Goal: Transaction & Acquisition: Purchase product/service

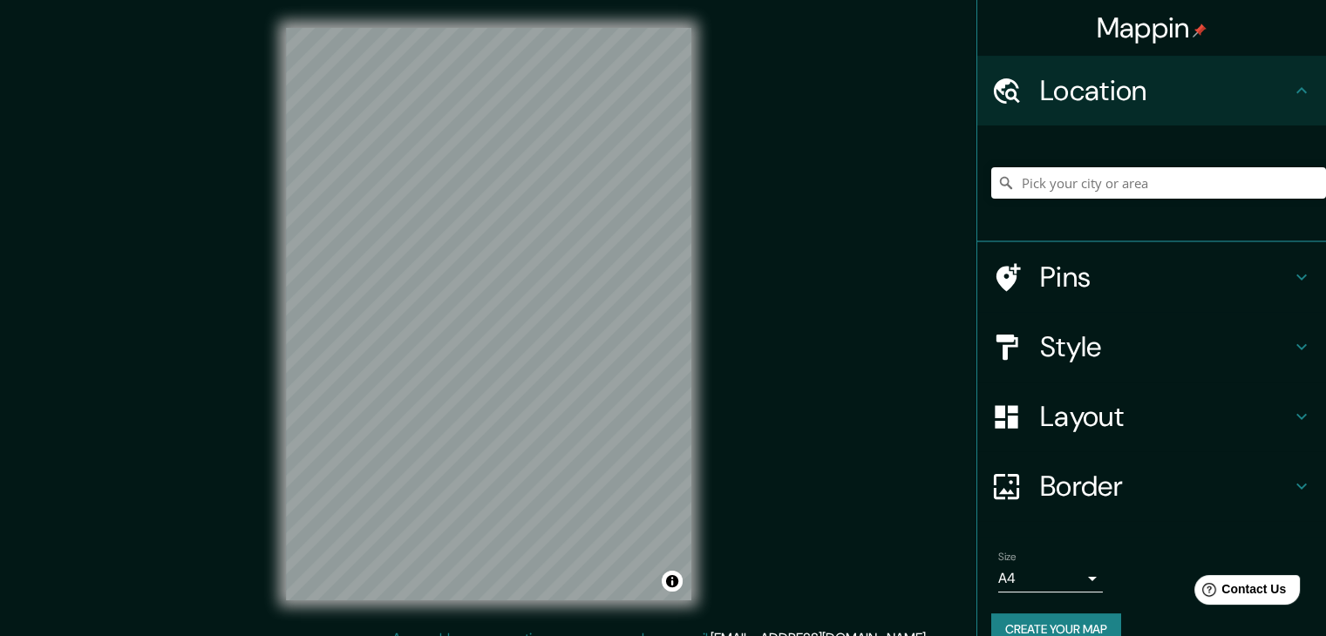
click at [1022, 339] on div at bounding box center [1015, 347] width 49 height 31
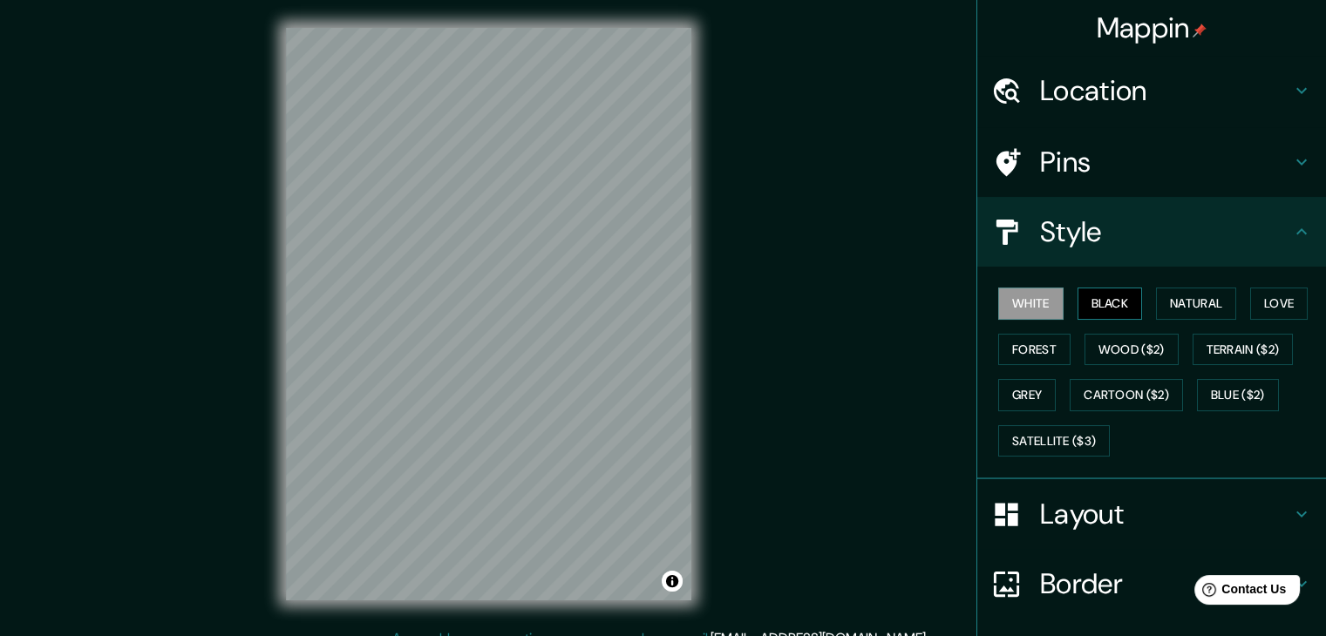
click at [1088, 295] on button "Black" at bounding box center [1110, 304] width 65 height 32
click at [705, 181] on div "© Mapbox © OpenStreetMap Improve this map" at bounding box center [488, 314] width 461 height 629
click at [730, 428] on div "Mappin Location Pins Style White Black Natural Love Forest Wood ($2) Terrain ($…" at bounding box center [663, 328] width 1326 height 656
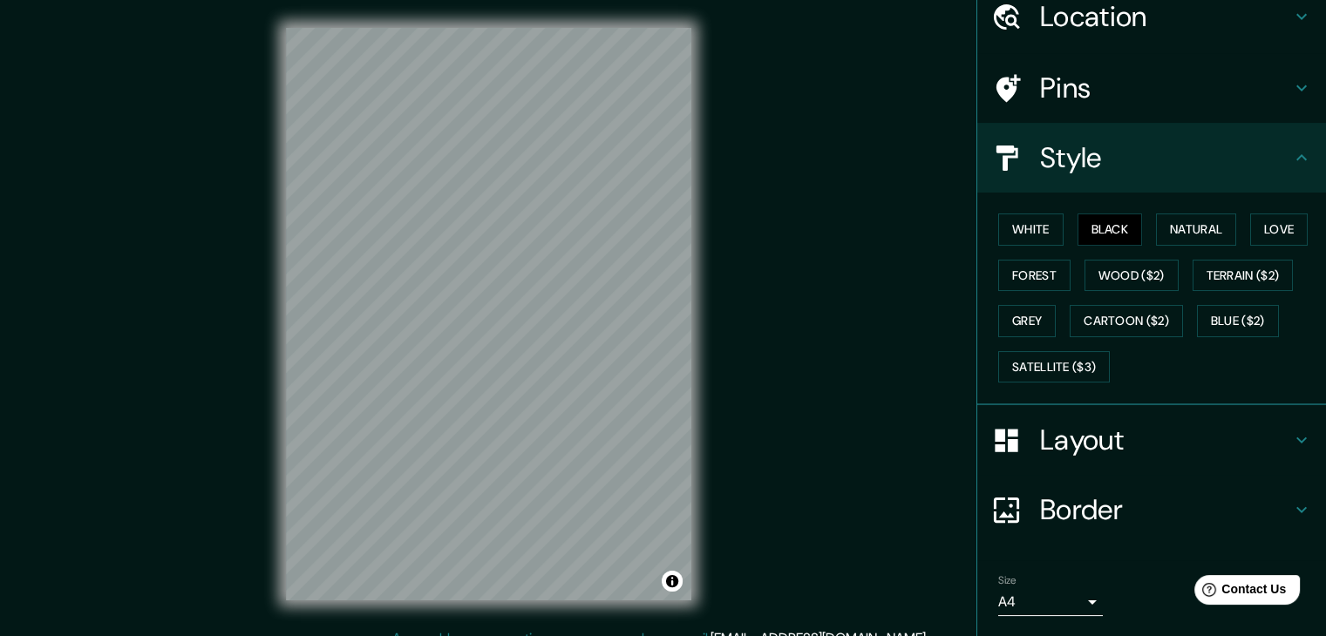
scroll to position [126, 0]
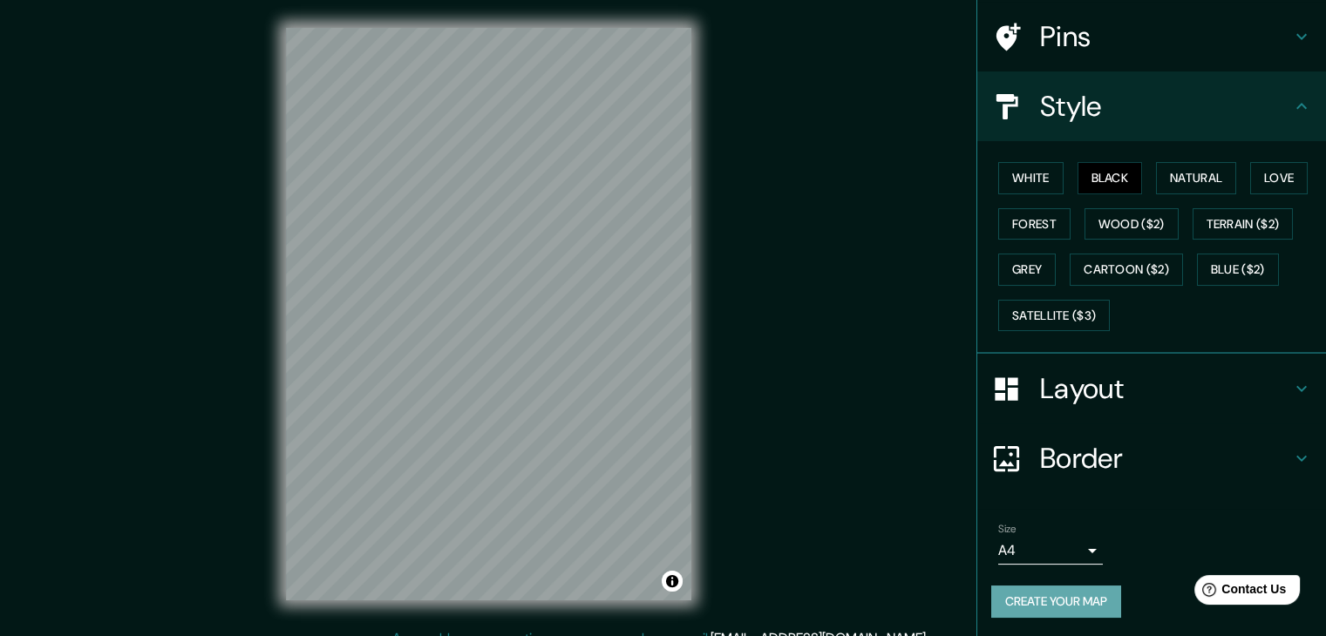
click at [1033, 601] on button "Create your map" at bounding box center [1056, 602] width 130 height 32
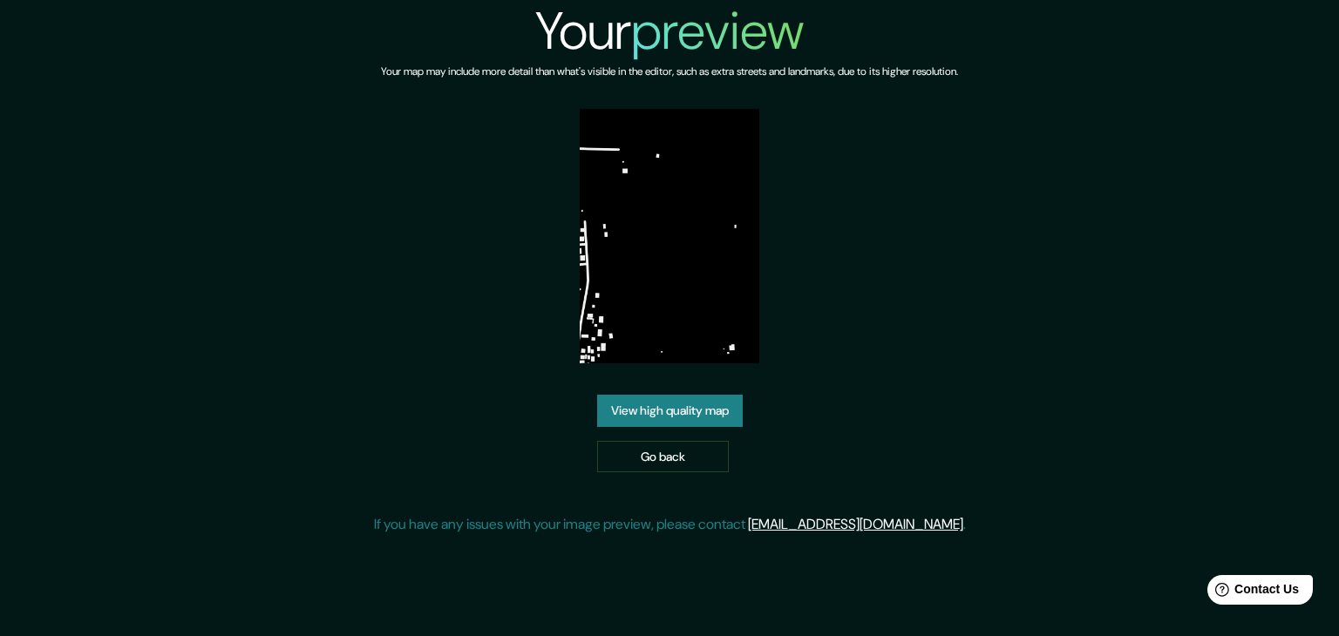
click at [659, 401] on link "View high quality map" at bounding box center [670, 411] width 146 height 32
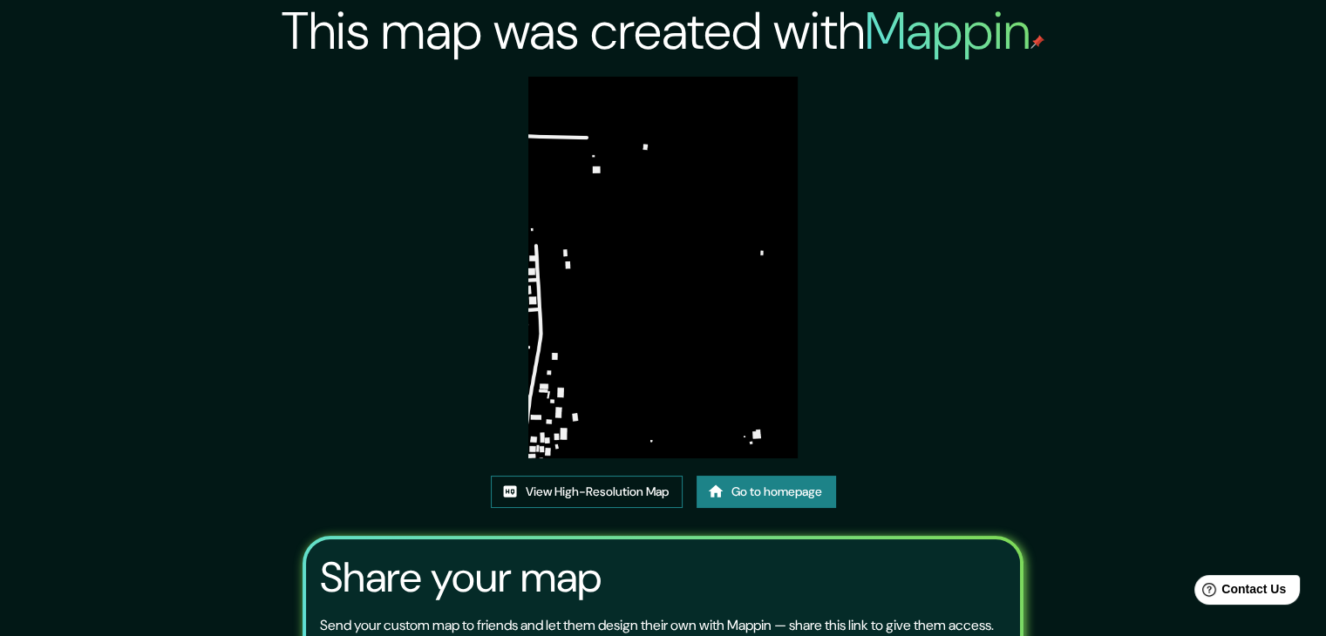
click at [655, 489] on link "View High-Resolution Map" at bounding box center [587, 492] width 192 height 32
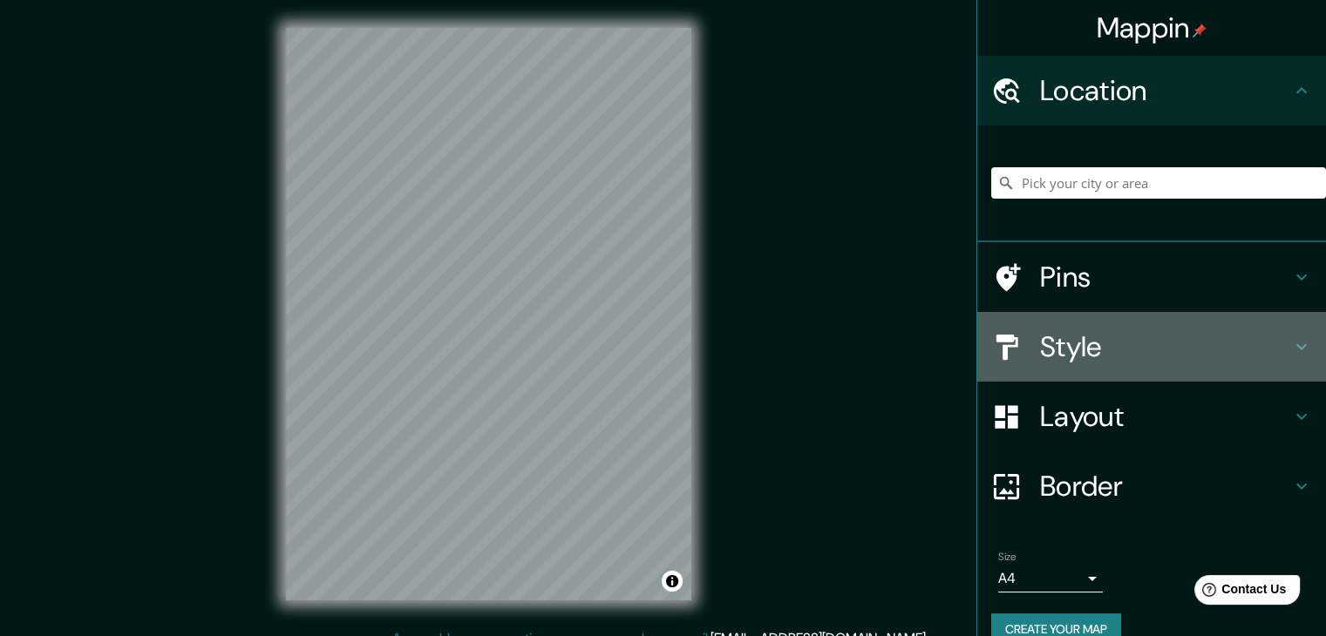
click at [1075, 349] on h4 "Style" at bounding box center [1165, 347] width 251 height 35
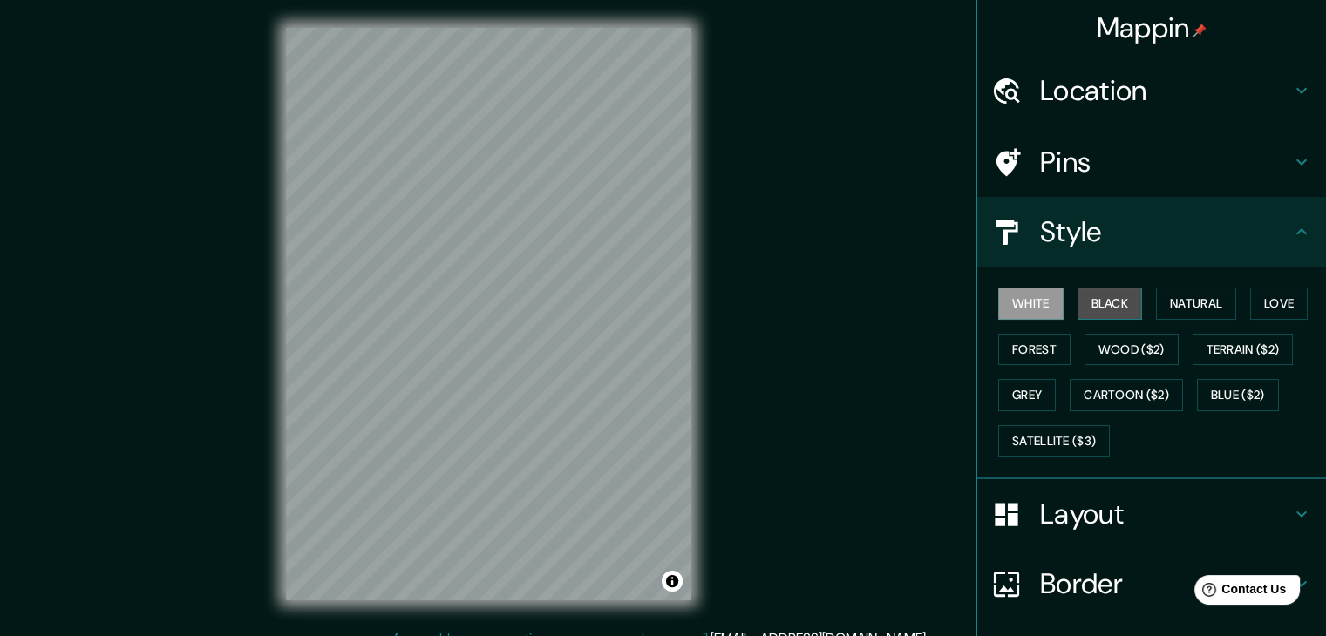
click at [1078, 296] on button "Black" at bounding box center [1110, 304] width 65 height 32
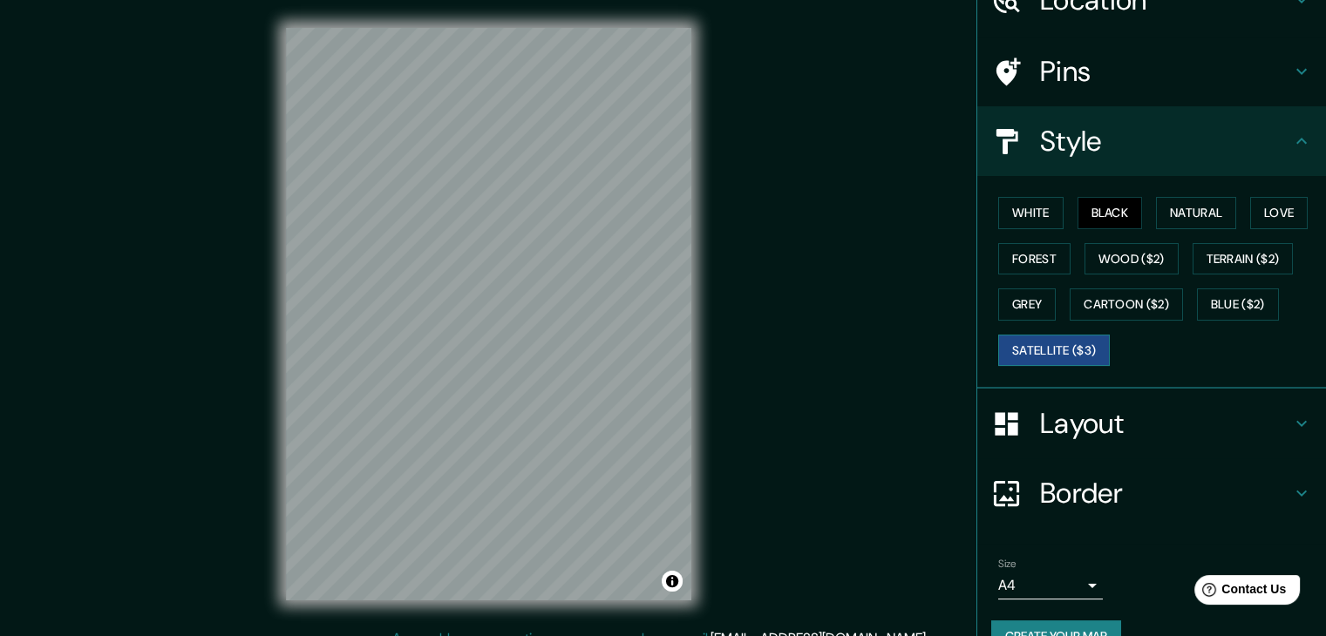
scroll to position [126, 0]
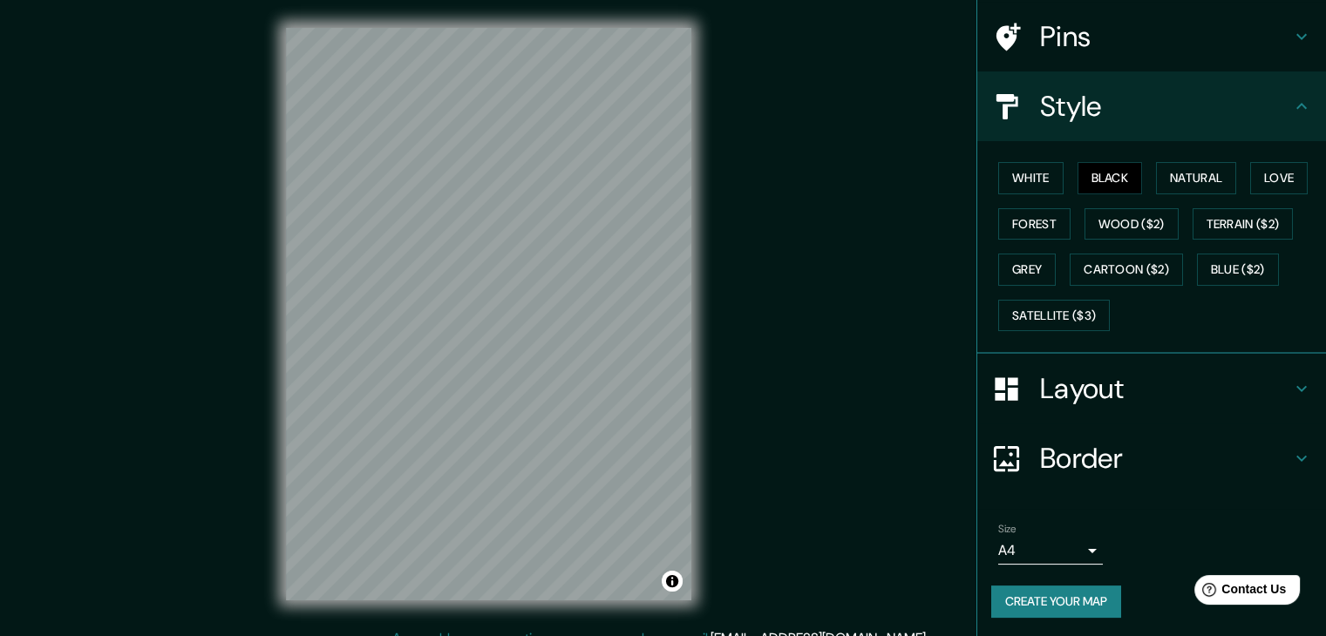
click at [1038, 595] on button "Create your map" at bounding box center [1056, 602] width 130 height 32
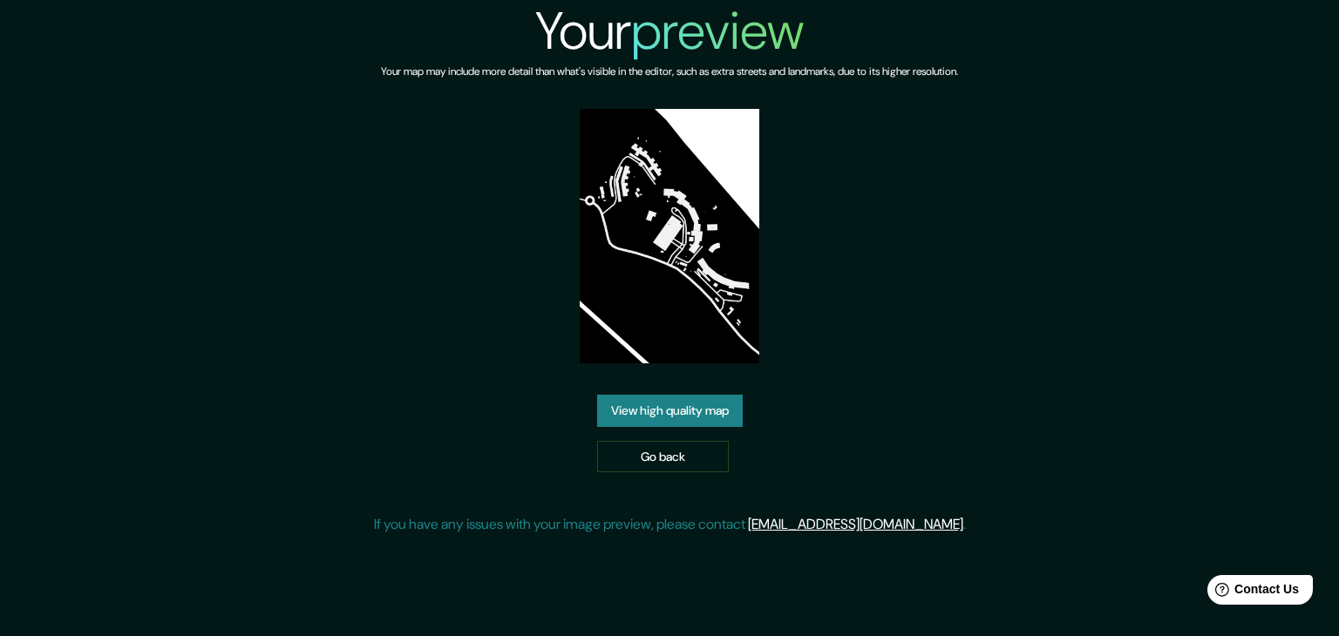
click at [661, 402] on link "View high quality map" at bounding box center [670, 411] width 146 height 32
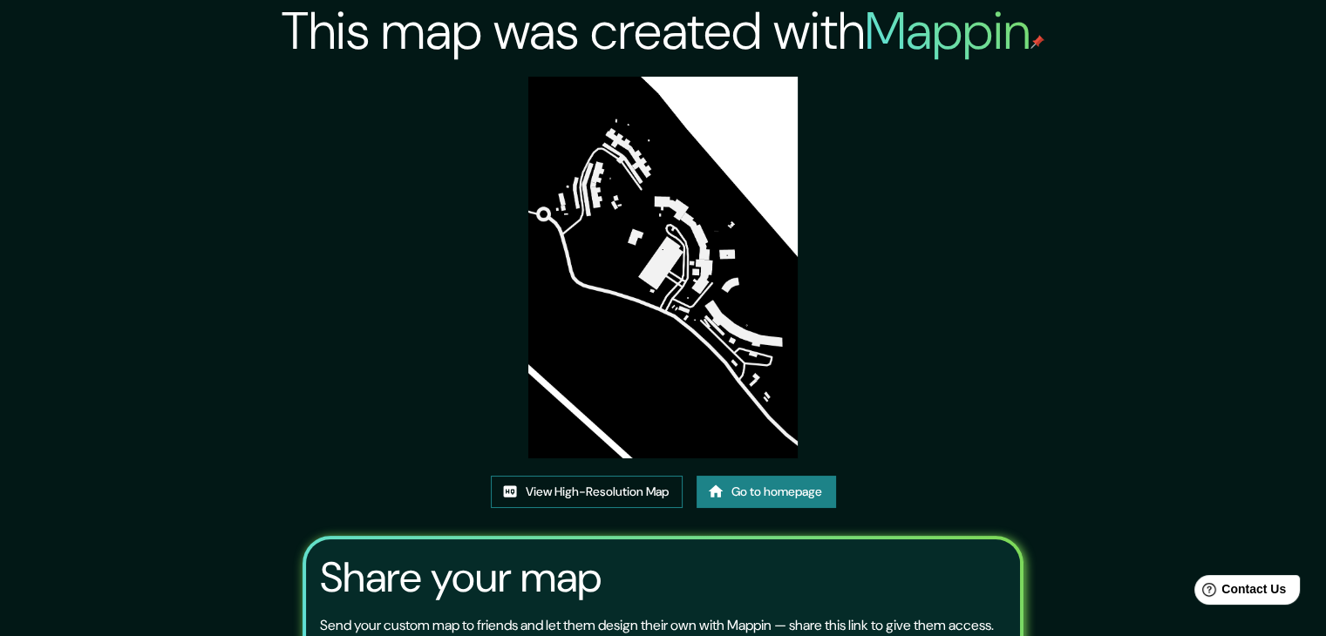
click at [579, 496] on link "View High-Resolution Map" at bounding box center [587, 492] width 192 height 32
